Goal: Transaction & Acquisition: Purchase product/service

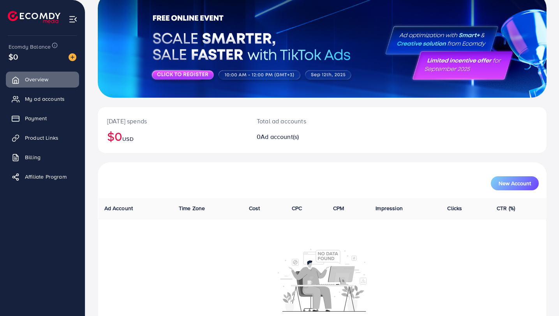
scroll to position [57, 0]
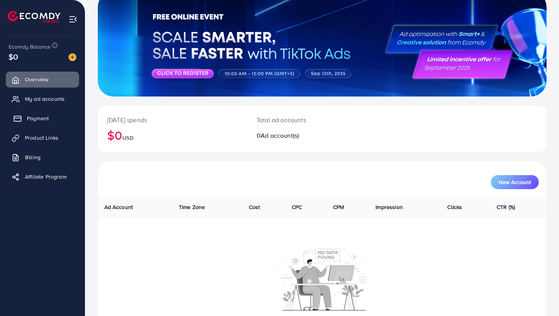
click at [35, 118] on span "Payment" at bounding box center [38, 118] width 22 height 8
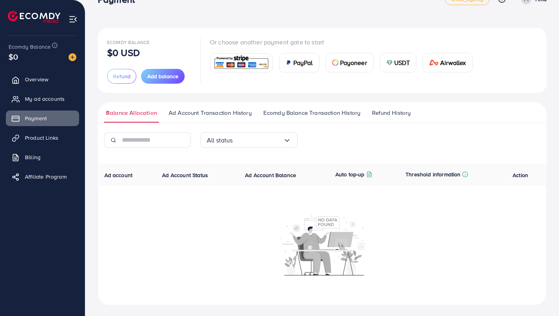
scroll to position [22, 0]
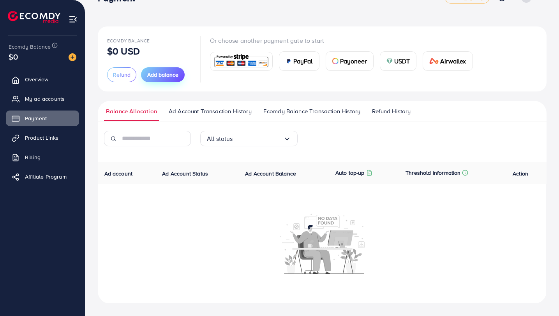
click at [164, 76] on span "Add balance" at bounding box center [162, 75] width 31 height 8
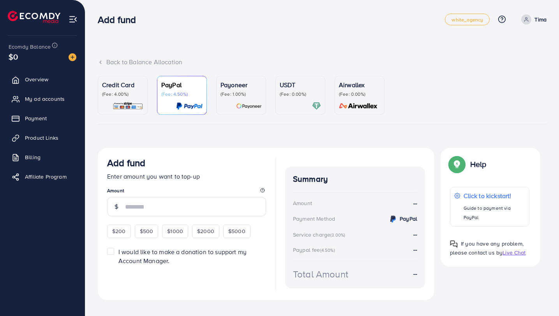
click at [116, 91] on p "(Fee: 4.00%)" at bounding box center [122, 94] width 41 height 6
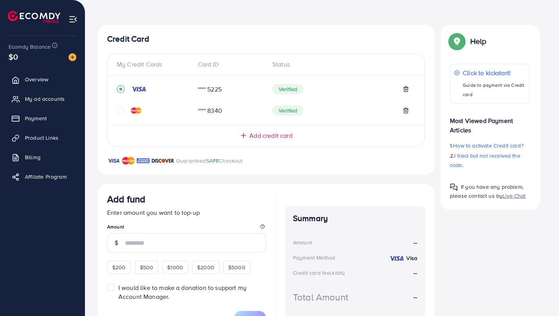
scroll to position [159, 0]
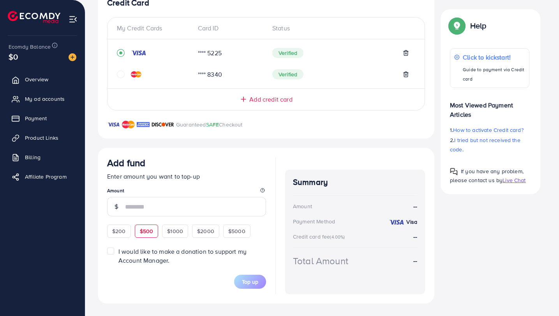
click at [140, 234] on span "$500" at bounding box center [147, 231] width 14 height 8
type input "***"
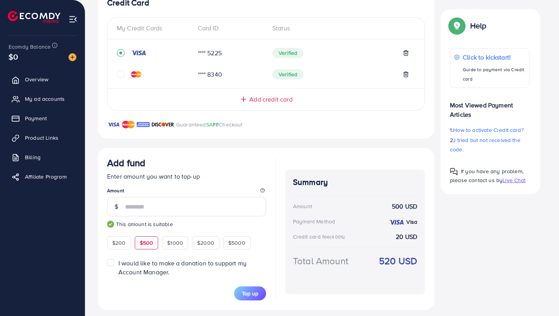
scroll to position [165, 0]
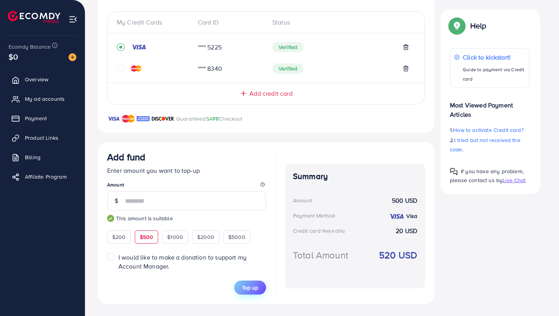
click at [250, 289] on span "Top up" at bounding box center [250, 288] width 16 height 8
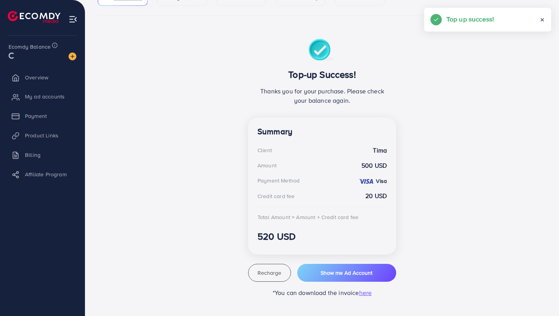
scroll to position [109, 0]
